Goal: Information Seeking & Learning: Learn about a topic

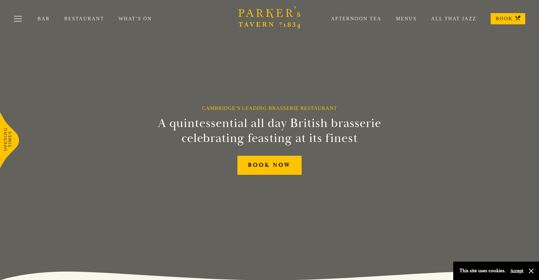
click at [406, 17] on link "Menus" at bounding box center [399, 19] width 35 height 6
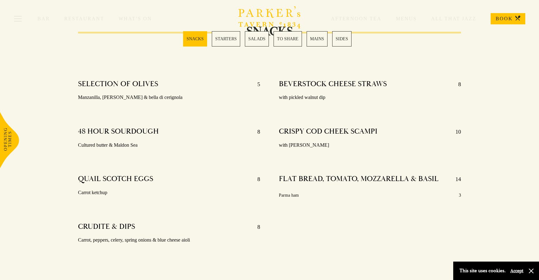
scroll to position [215, 0]
click at [312, 37] on div "Bar Restaurant What’s On Afternoon Tea Menus All That Jazz BOOK" at bounding box center [269, 18] width 539 height 37
click at [312, 37] on link "MAINS" at bounding box center [317, 38] width 21 height 15
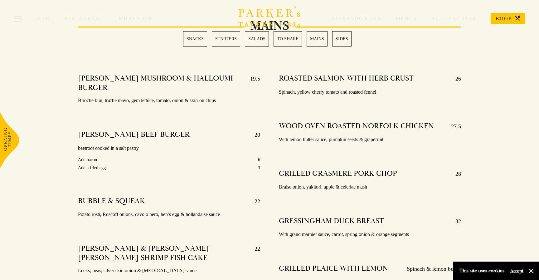
scroll to position [1062, 0]
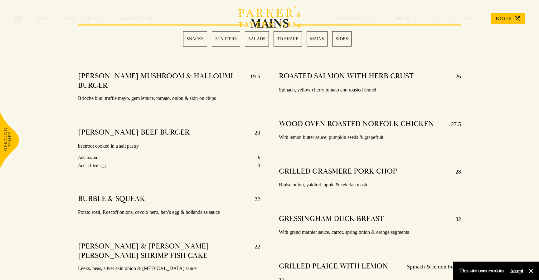
click at [230, 39] on link "STARTERS" at bounding box center [226, 38] width 28 height 15
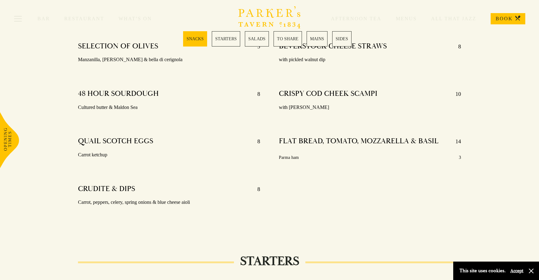
scroll to position [249, 0]
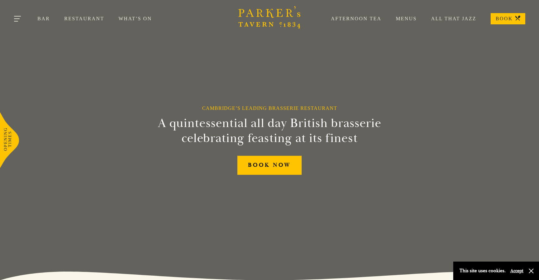
click at [18, 17] on button "Toggle navigation" at bounding box center [18, 20] width 27 height 27
